Goal: Information Seeking & Learning: Find specific fact

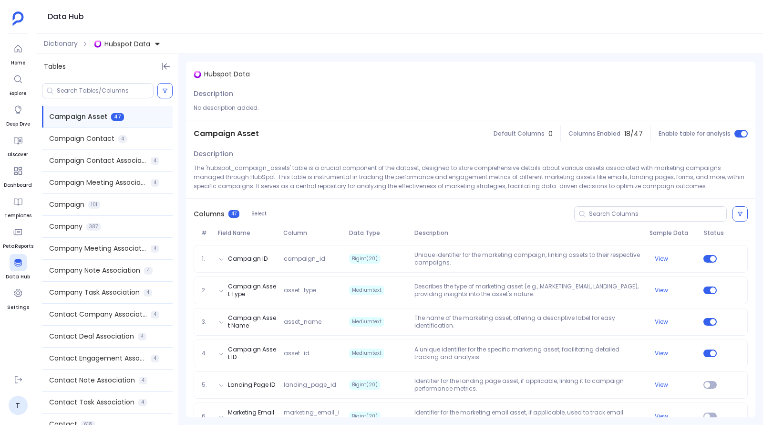
click at [128, 36] on button "Hubspot Data" at bounding box center [127, 43] width 71 height 15
click at [133, 83] on span "Salesforce Data" at bounding box center [140, 88] width 53 height 10
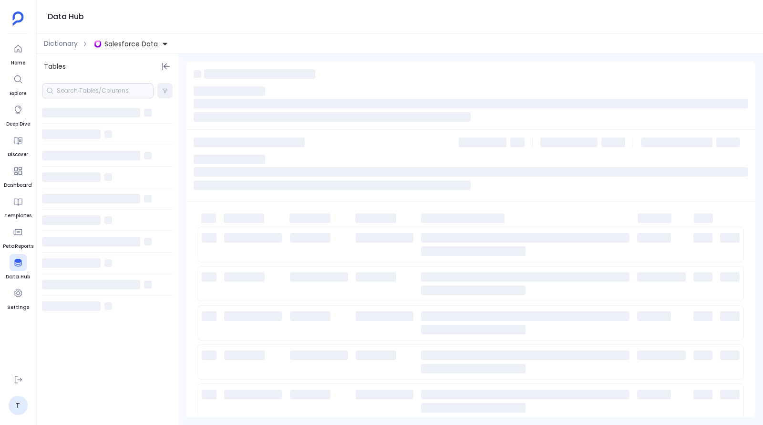
click at [113, 90] on div at bounding box center [98, 90] width 112 height 15
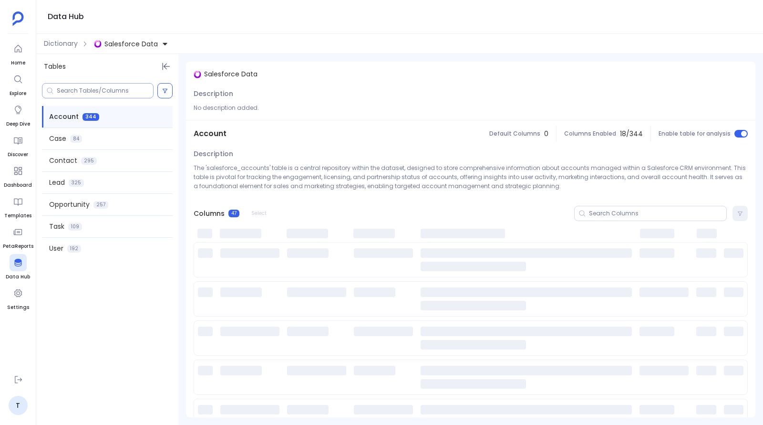
click at [112, 90] on input at bounding box center [105, 91] width 96 height 8
paste input "StageDurationDays"
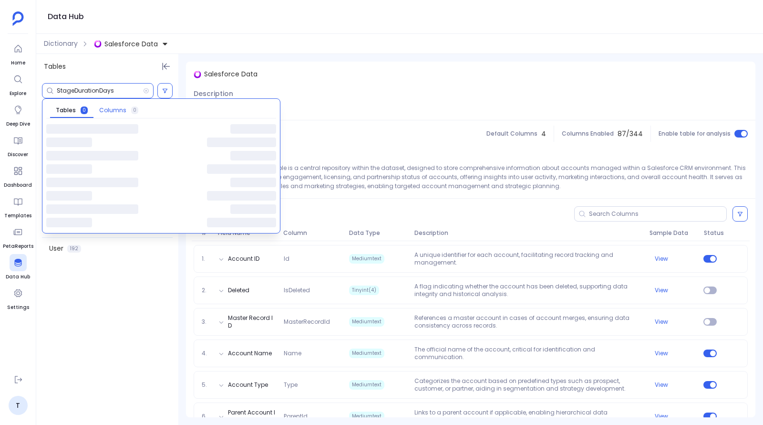
type input "StageDurationDays"
click at [105, 107] on span "Columns" at bounding box center [112, 110] width 27 height 8
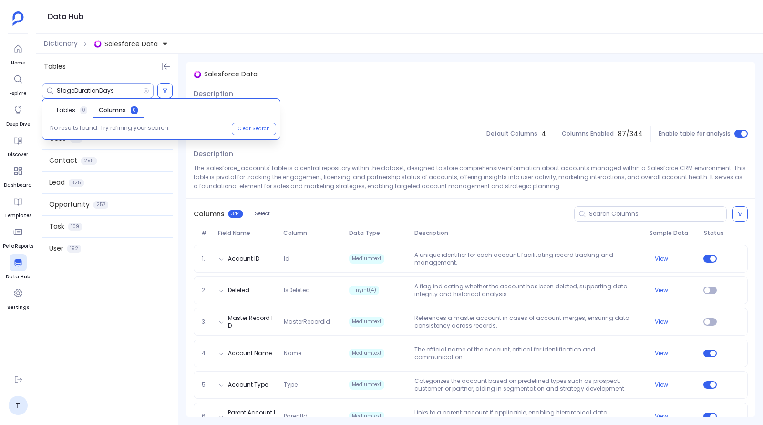
click at [87, 88] on input "StageDurationDays" at bounding box center [100, 91] width 86 height 8
click at [144, 337] on div "StageDurationDays Tables 0 Columns 0 No results found. Try refining your search…" at bounding box center [107, 251] width 142 height 345
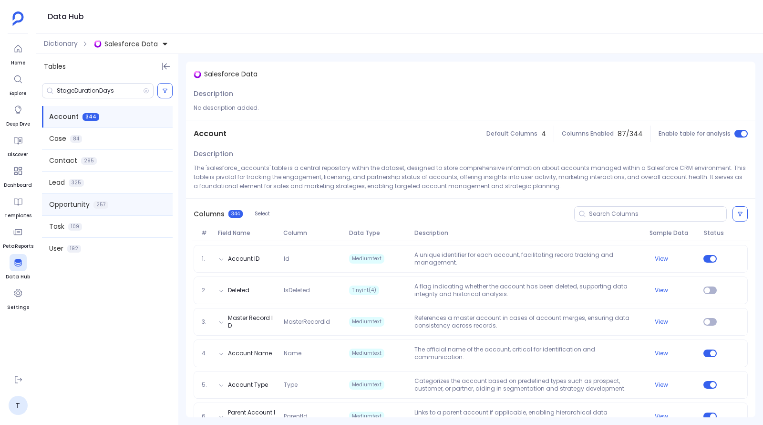
click at [114, 198] on div "Opportunity 257" at bounding box center [107, 204] width 131 height 21
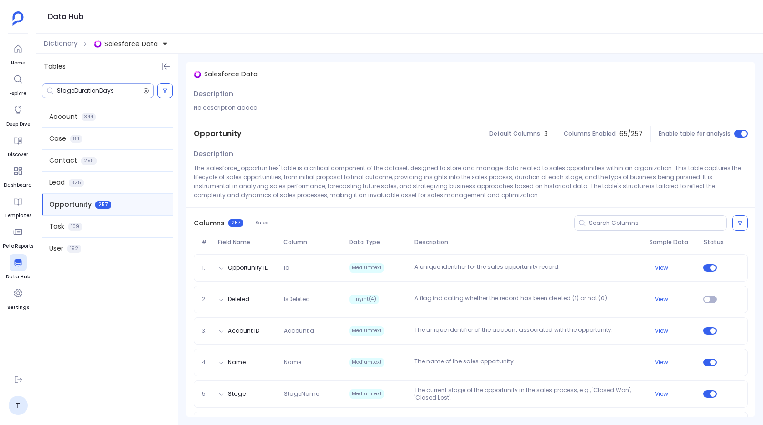
click at [146, 90] on icon at bounding box center [146, 90] width 5 height 5
click at [601, 225] on input at bounding box center [657, 223] width 137 height 8
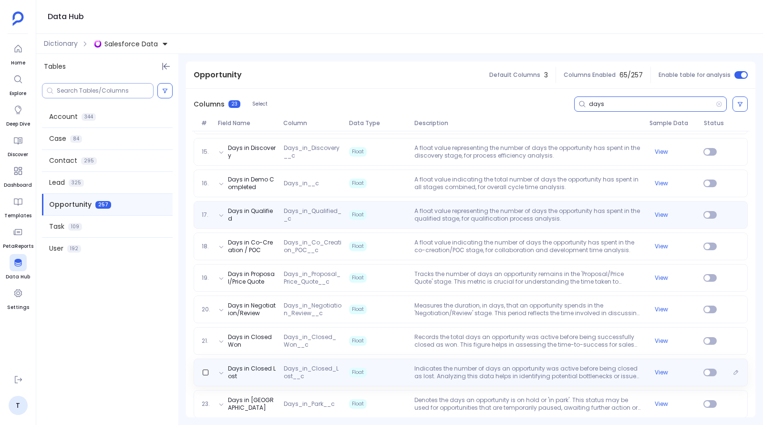
scroll to position [564, 0]
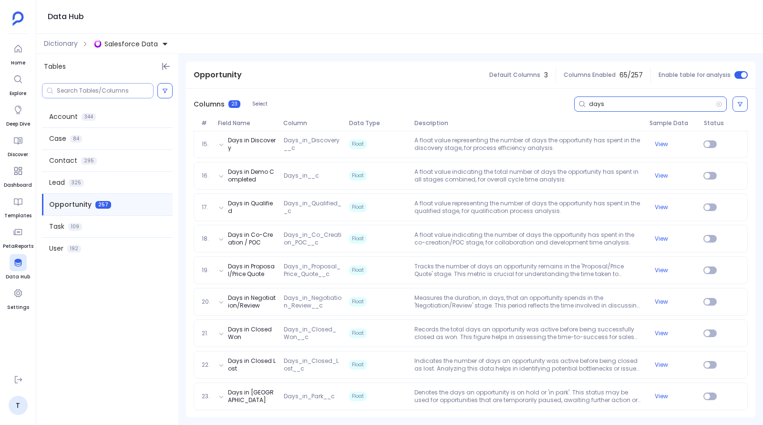
type input "days"
click at [70, 38] on div "Dictionary Salesforce Data" at bounding box center [399, 44] width 727 height 20
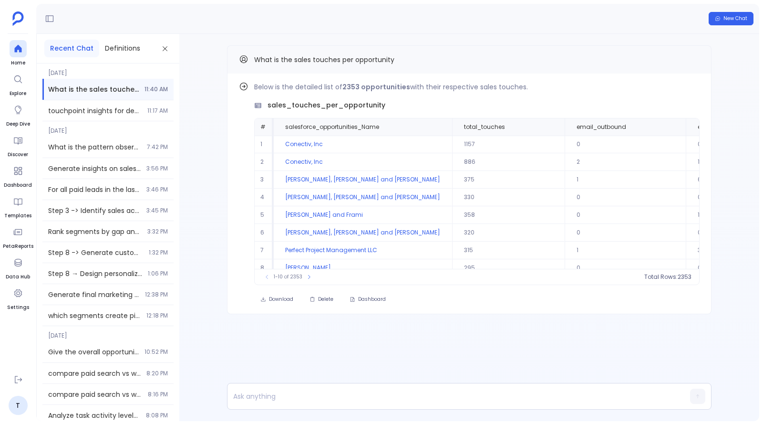
click at [25, 268] on div at bounding box center [18, 262] width 17 height 17
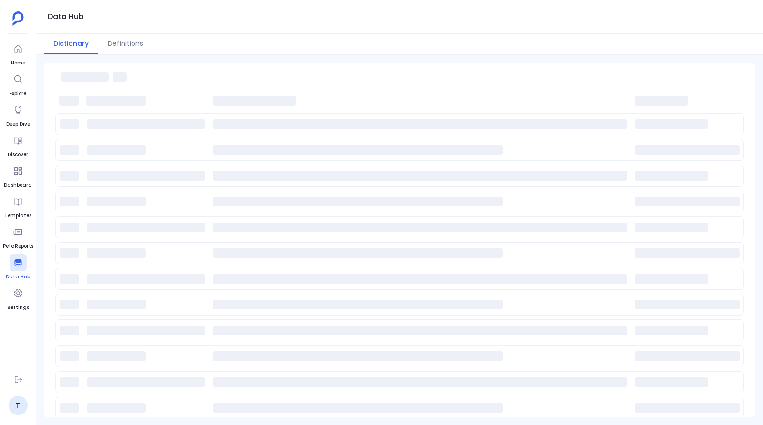
click at [20, 265] on icon at bounding box center [17, 263] width 7 height 8
click at [114, 42] on button "Definitions" at bounding box center [125, 44] width 54 height 21
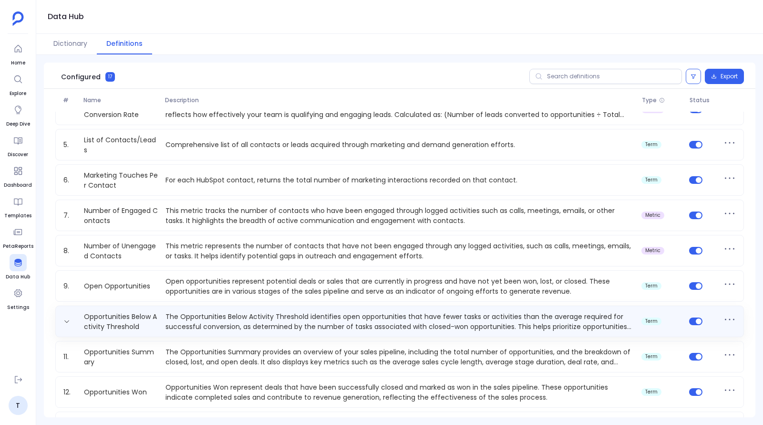
scroll to position [220, 0]
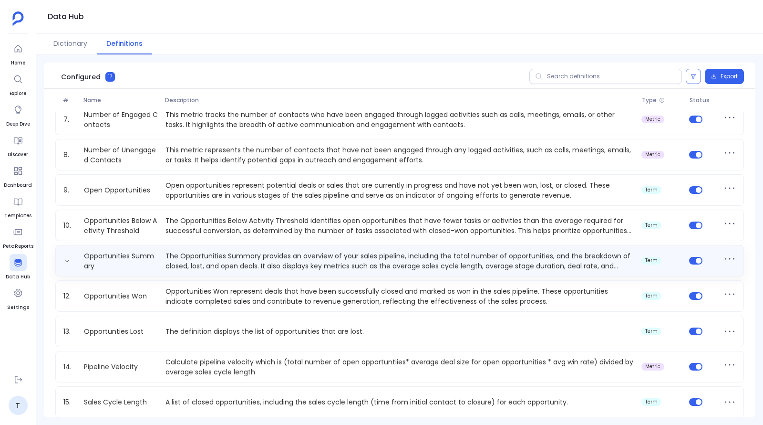
click at [192, 263] on p "The Opportunities Summary provides an overview of your sales pipeline, includin…" at bounding box center [400, 260] width 476 height 19
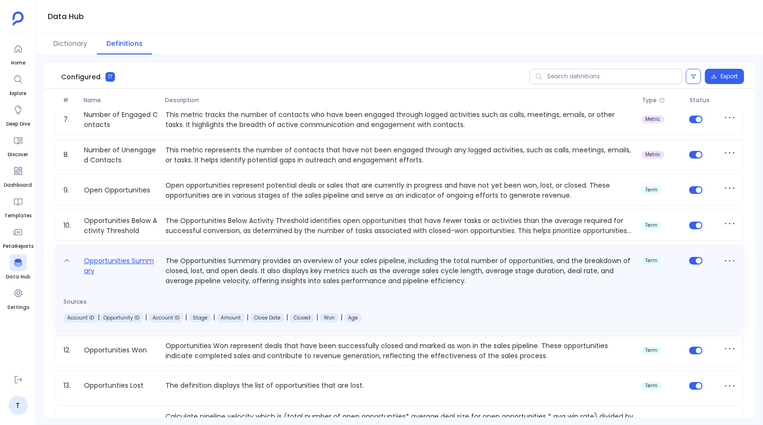
click at [122, 267] on link "Opportunities Summary" at bounding box center [121, 270] width 82 height 31
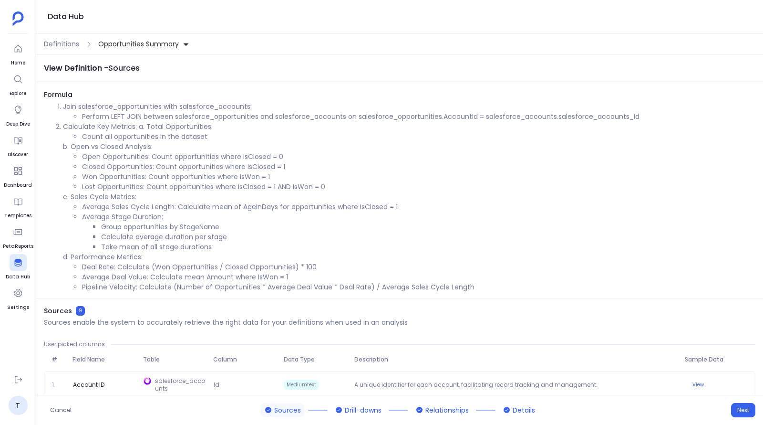
scroll to position [263, 0]
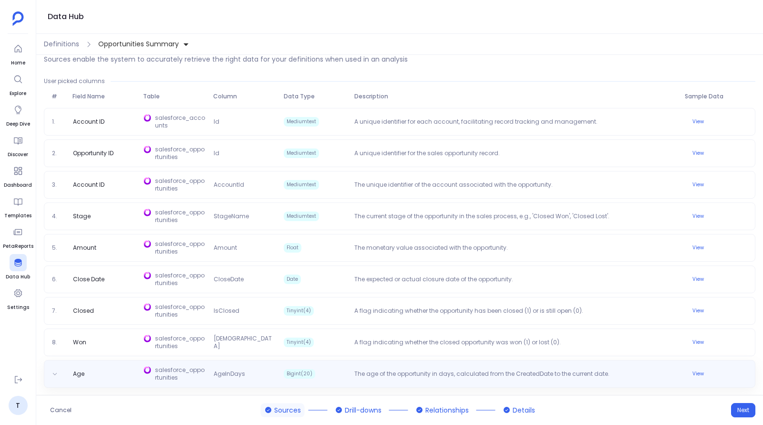
click at [222, 372] on span "AgeInDays" at bounding box center [245, 374] width 70 height 8
copy span "AgeInDays"
